Goal: Find specific page/section: Find specific page/section

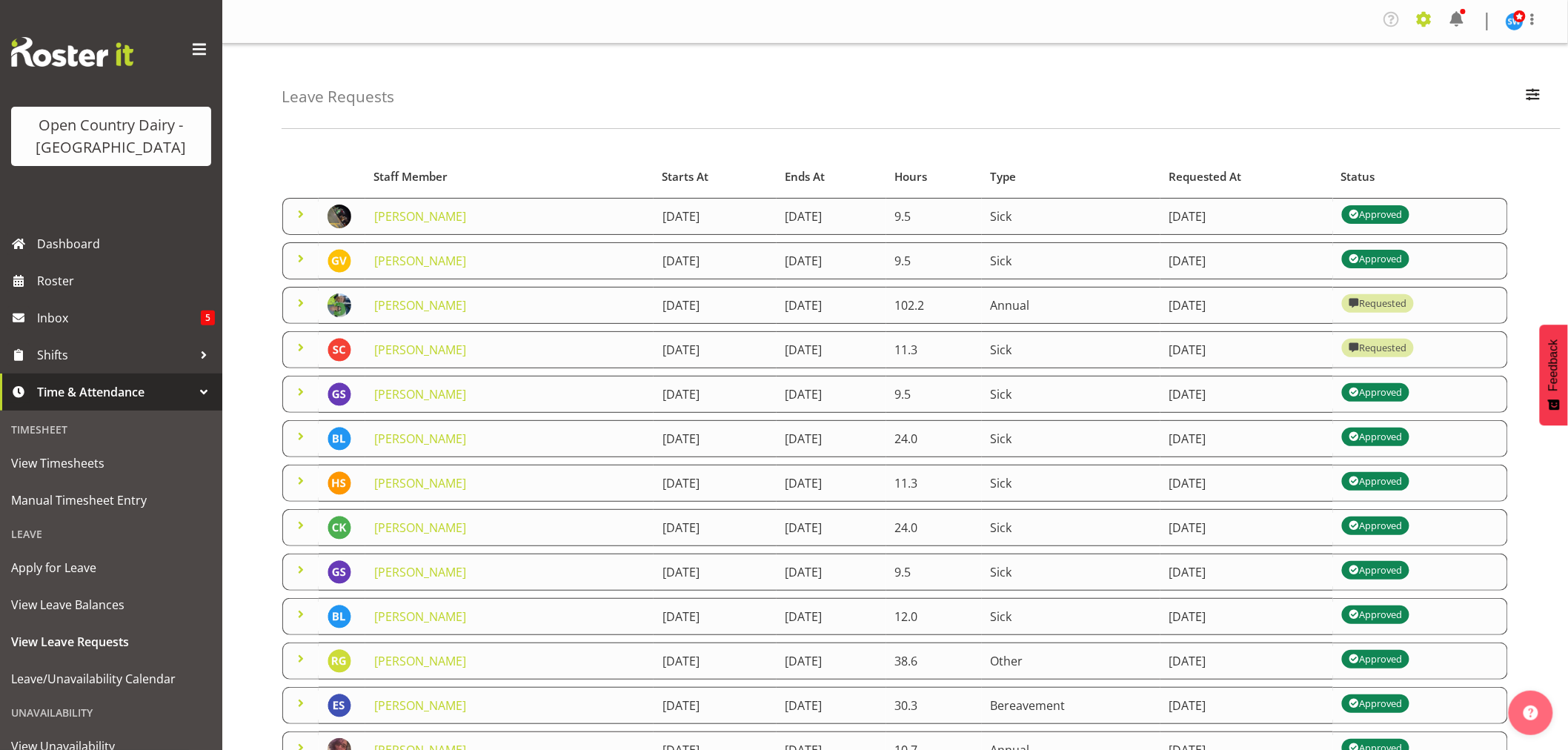
click at [1425, 19] on span at bounding box center [1424, 20] width 24 height 24
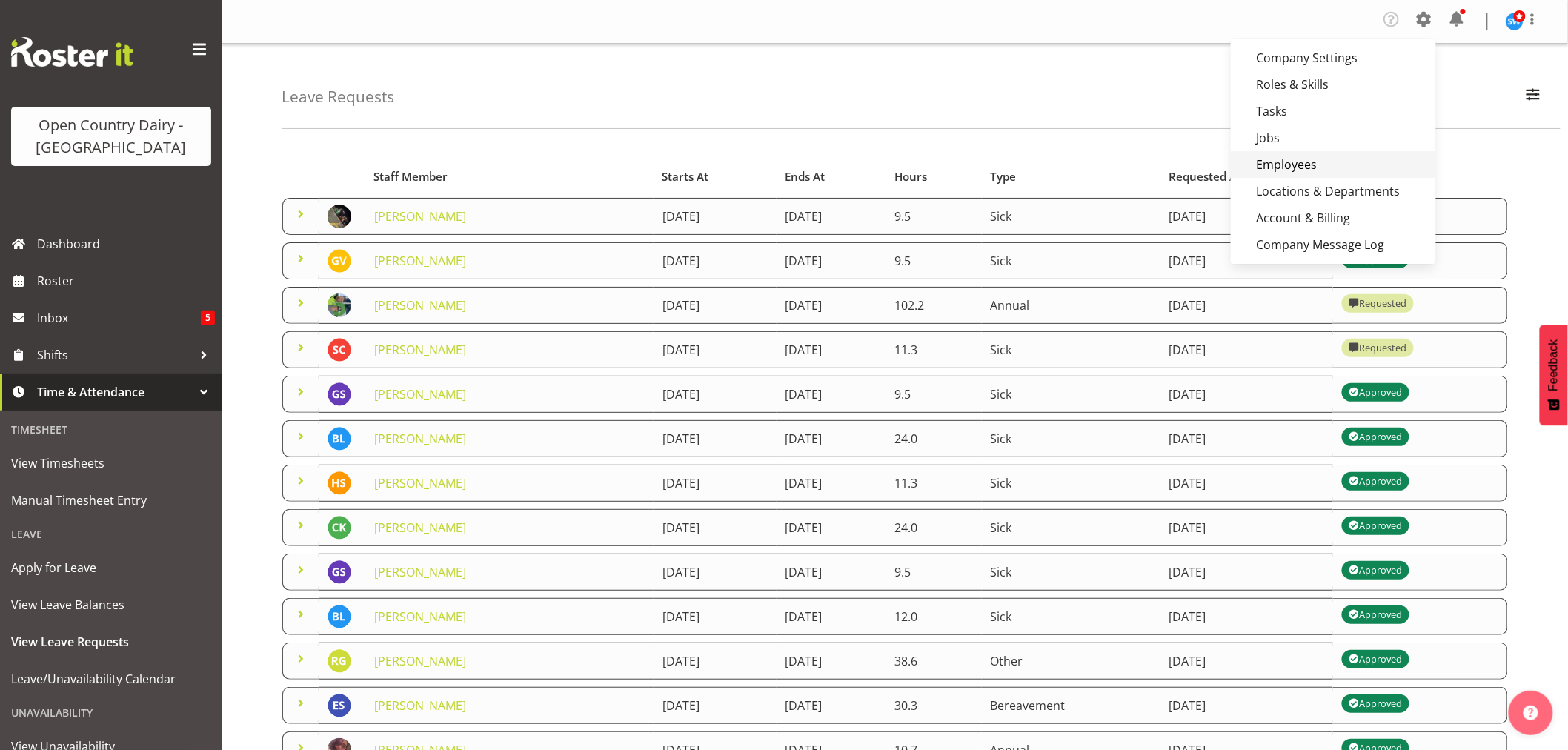
click at [1326, 168] on link "Employees" at bounding box center [1333, 164] width 205 height 27
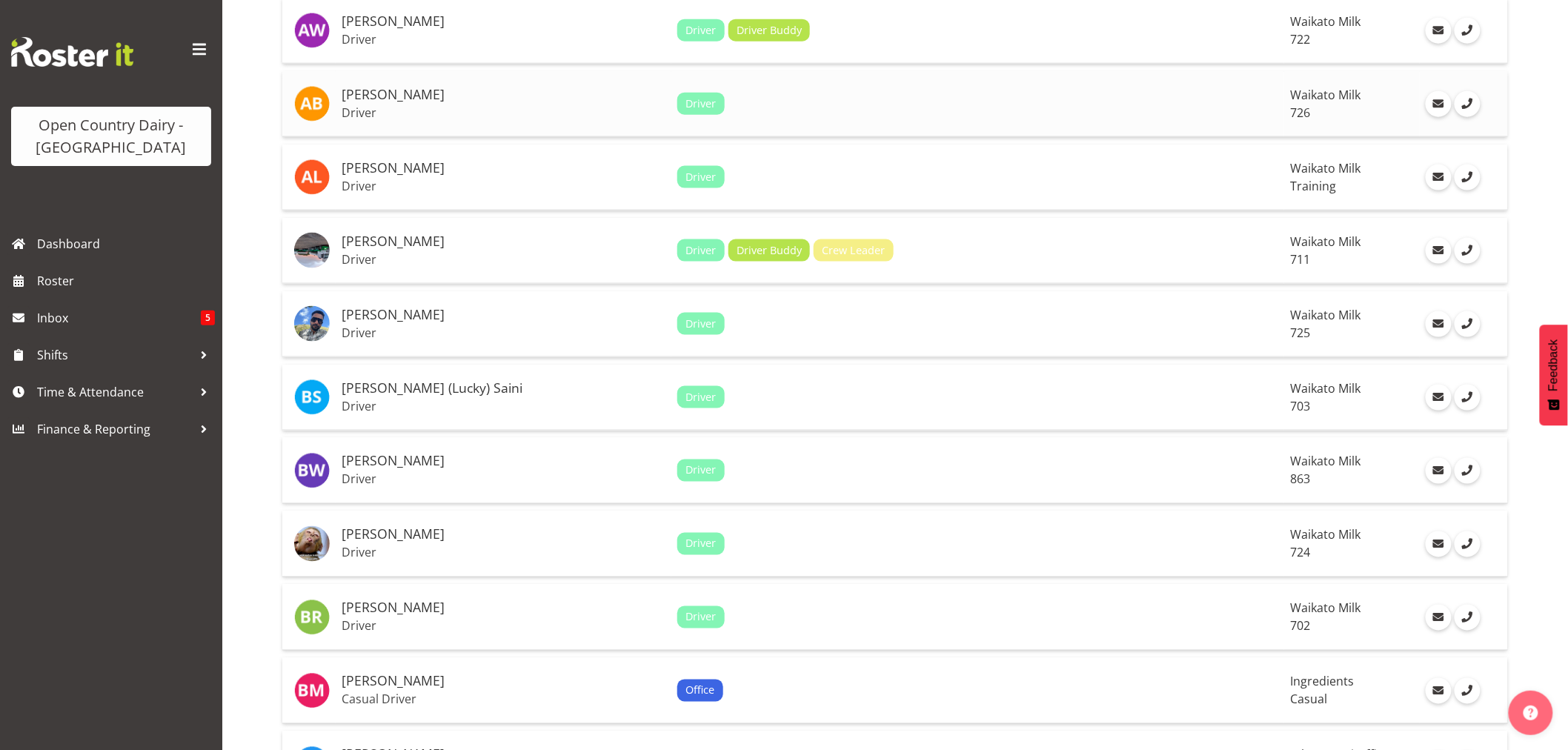
scroll to position [658, 0]
